Goal: Navigation & Orientation: Find specific page/section

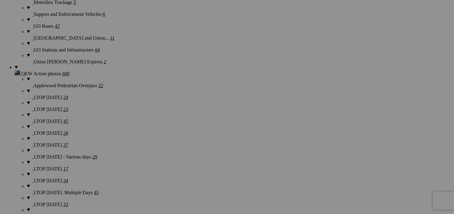
scroll to position [1556, 0]
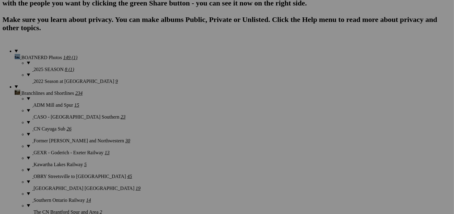
scroll to position [465, 0]
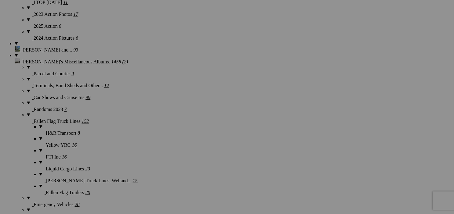
scroll to position [1812, 0]
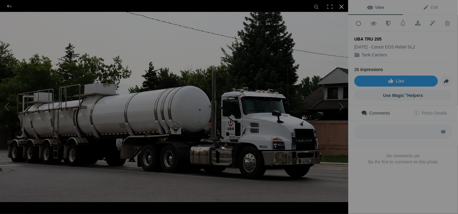
click at [342, 4] on div at bounding box center [341, 6] width 13 height 13
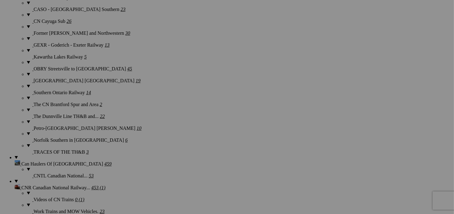
scroll to position [0, 0]
